Goal: Information Seeking & Learning: Understand process/instructions

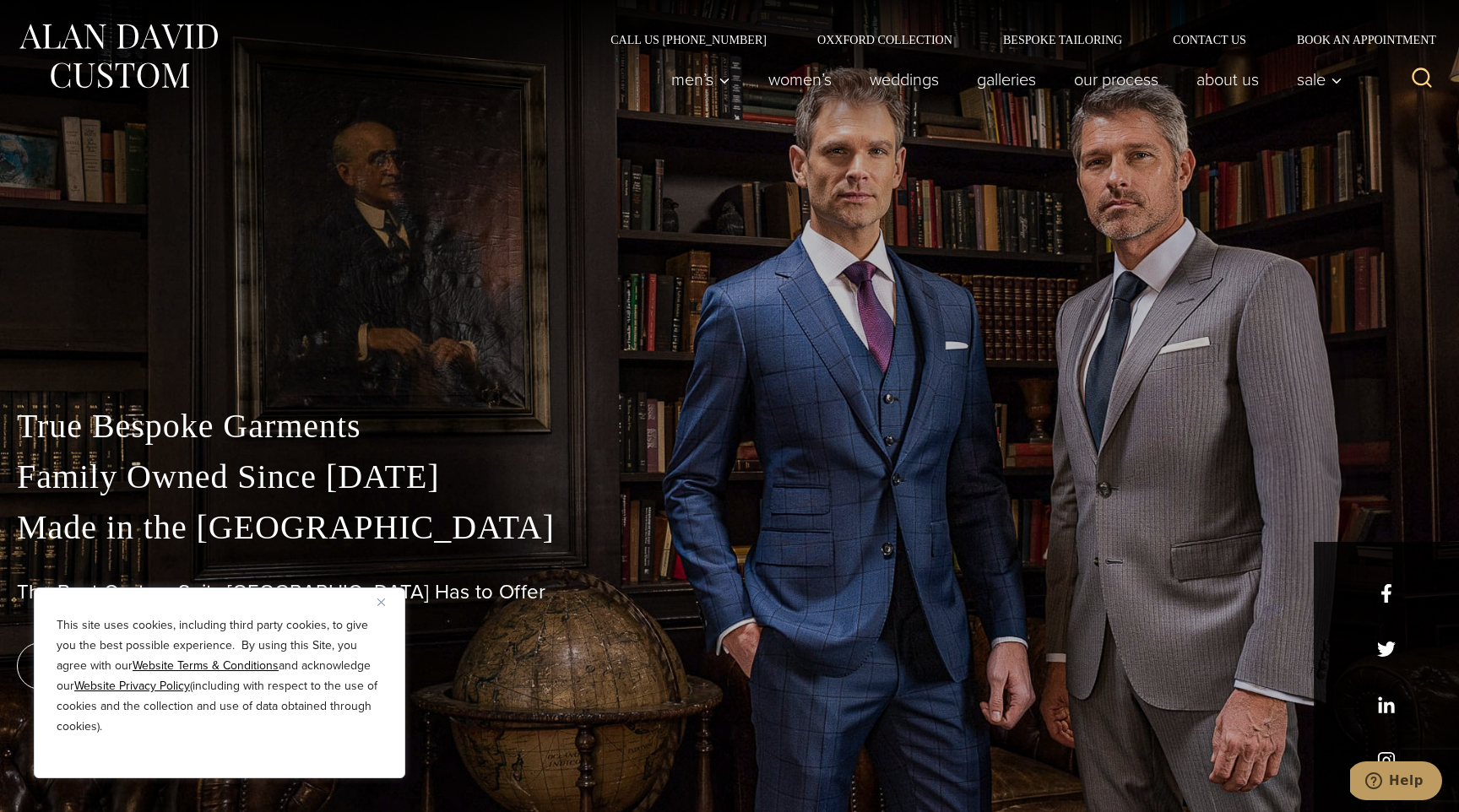
click at [380, 605] on img "Close" at bounding box center [380, 602] width 8 height 8
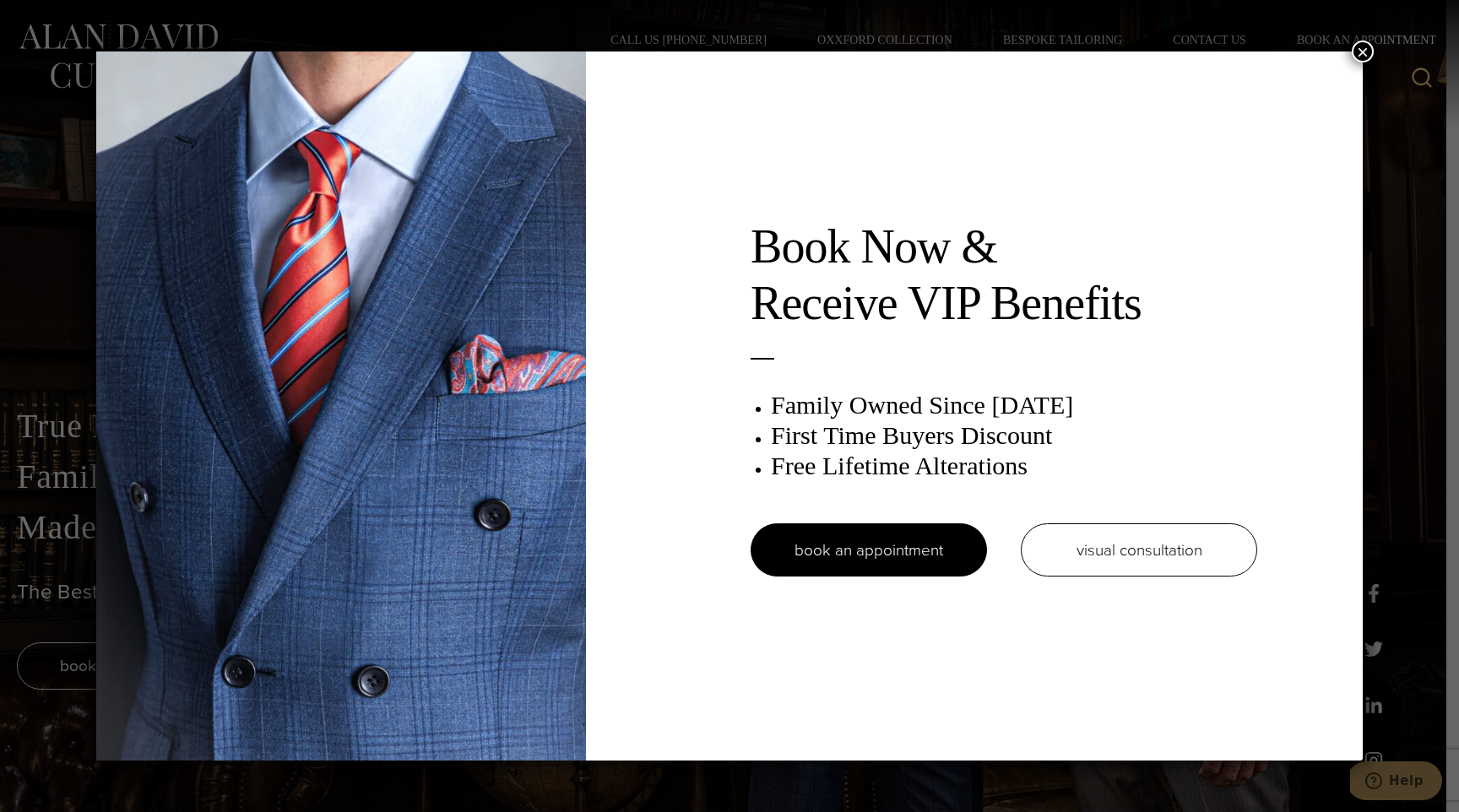
click at [1356, 51] on button "×" at bounding box center [1363, 52] width 22 height 22
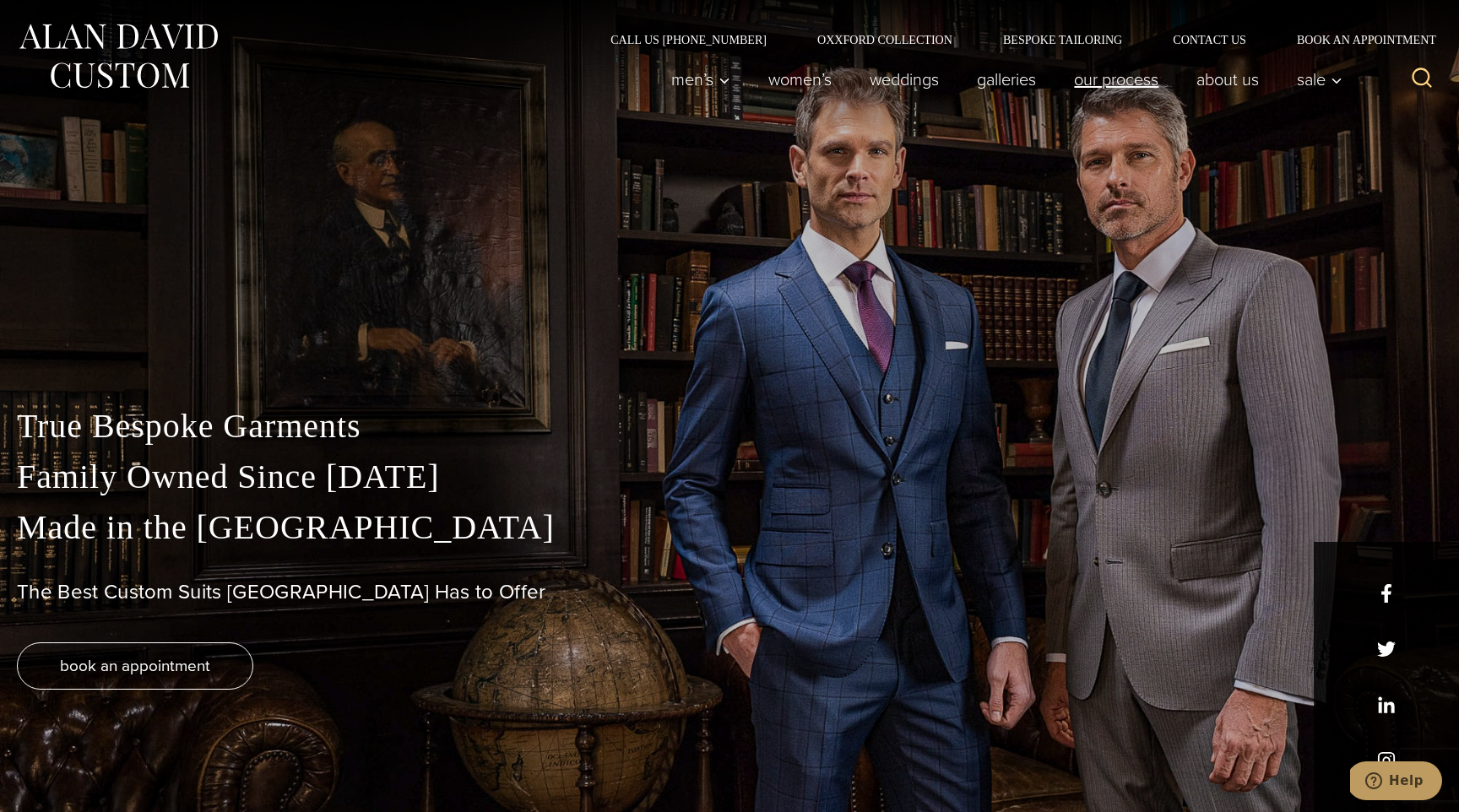
click at [1098, 75] on link "Our Process" at bounding box center [1117, 79] width 123 height 34
